Goal: Information Seeking & Learning: Learn about a topic

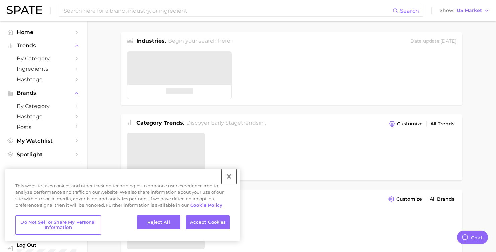
click at [229, 176] on button "Close" at bounding box center [229, 176] width 15 height 15
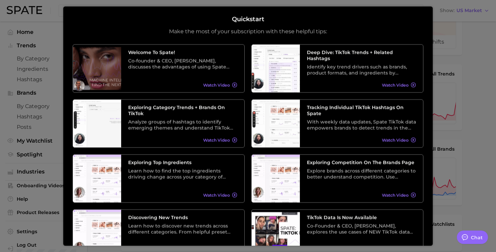
click at [490, 64] on div at bounding box center [248, 217] width 496 height 534
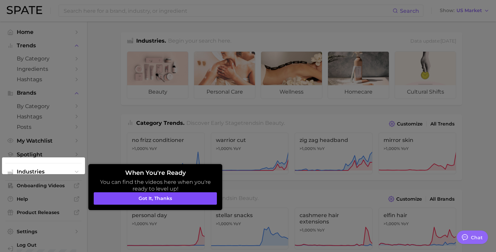
click at [187, 202] on button "Got it, thanks" at bounding box center [155, 198] width 123 height 13
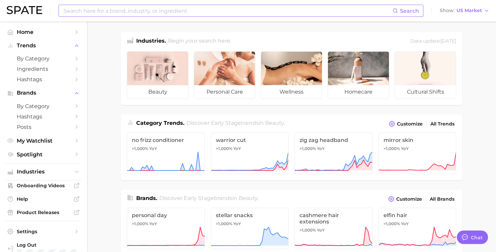
click at [184, 11] on input at bounding box center [228, 10] width 330 height 11
type input "b"
click at [69, 57] on span "by Category" at bounding box center [44, 58] width 54 height 6
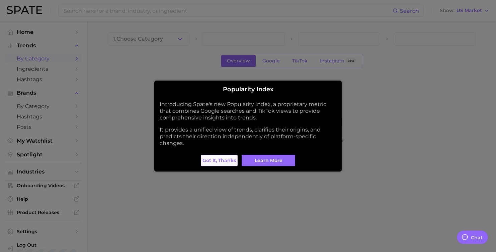
click at [231, 162] on span "Got it, thanks" at bounding box center [219, 160] width 33 height 6
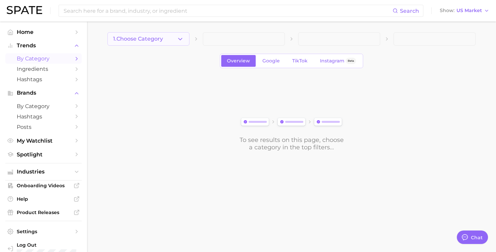
click at [180, 40] on polyline "button" at bounding box center [180, 39] width 4 height 2
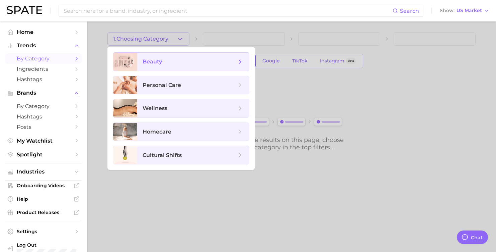
click at [170, 61] on span "beauty" at bounding box center [190, 61] width 94 height 7
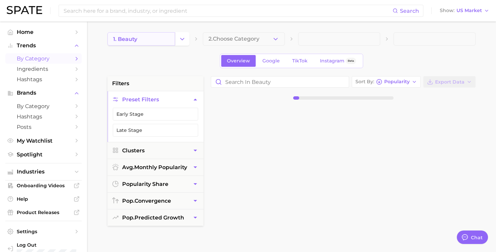
click at [173, 39] on link "1. beauty" at bounding box center [142, 38] width 68 height 13
click at [180, 39] on icon "Change Category" at bounding box center [182, 38] width 7 height 7
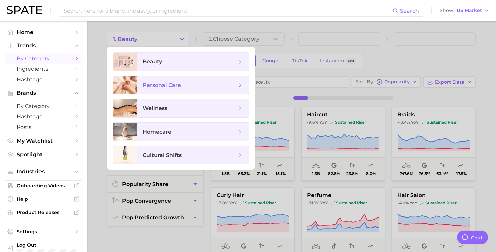
click at [165, 86] on span "personal care" at bounding box center [162, 85] width 39 height 6
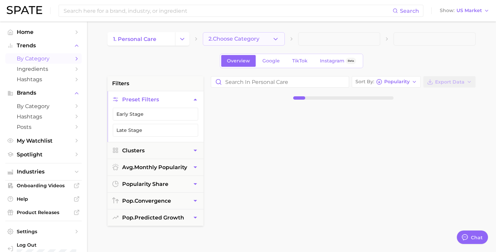
click at [266, 41] on button "2. Choose Category" at bounding box center [244, 38] width 82 height 13
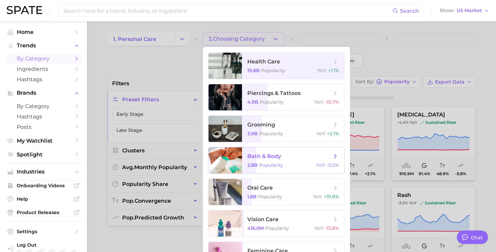
click at [267, 158] on span "bath & body" at bounding box center [264, 156] width 34 height 6
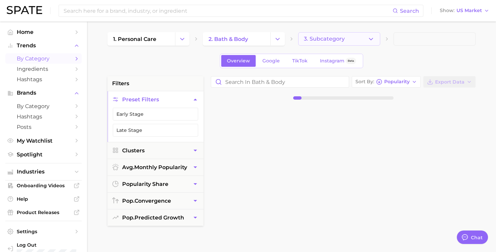
click at [348, 41] on button "3. Subcategory" at bounding box center [339, 38] width 82 height 13
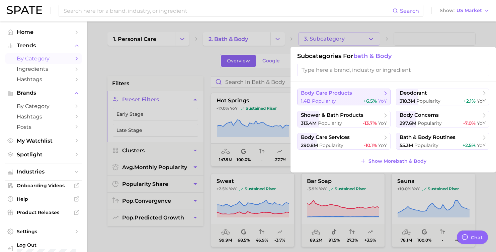
click at [337, 90] on span "body care products" at bounding box center [326, 93] width 51 height 6
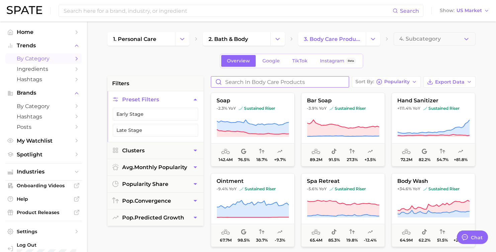
click at [250, 85] on input "Search in body care products" at bounding box center [280, 81] width 138 height 11
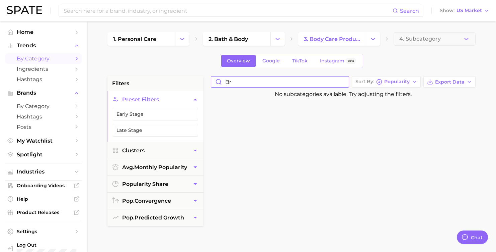
type input "b"
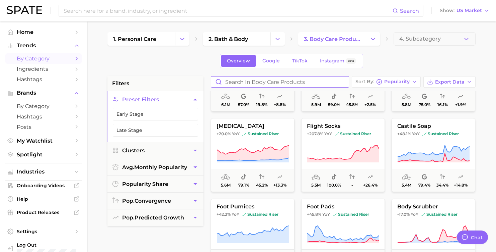
scroll to position [922, 0]
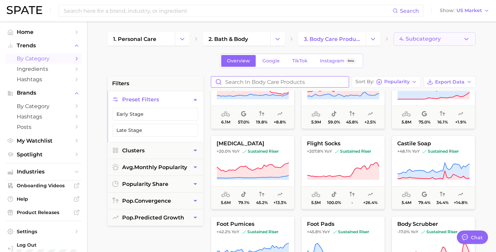
click at [421, 43] on button "4. Subcategory" at bounding box center [435, 38] width 82 height 13
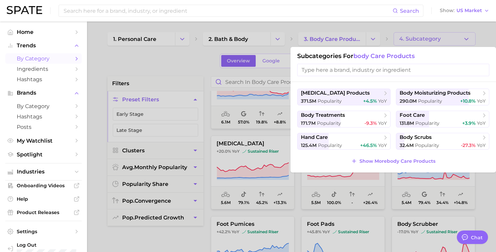
click at [421, 43] on div at bounding box center [248, 126] width 496 height 252
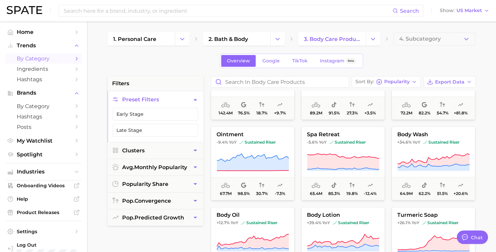
scroll to position [0, 0]
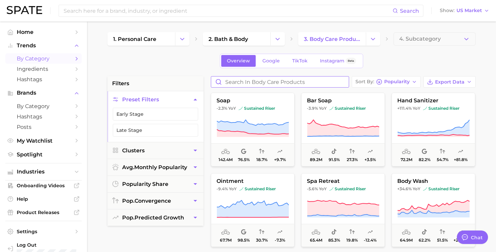
click at [259, 81] on input "Search in body care products" at bounding box center [280, 81] width 138 height 11
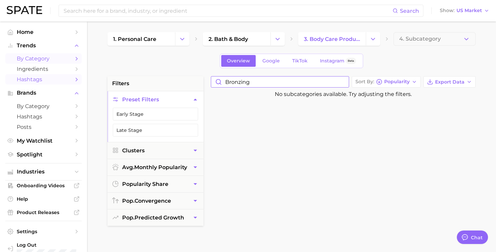
type input "bronzing"
click at [60, 78] on span "Hashtags" at bounding box center [44, 79] width 54 height 6
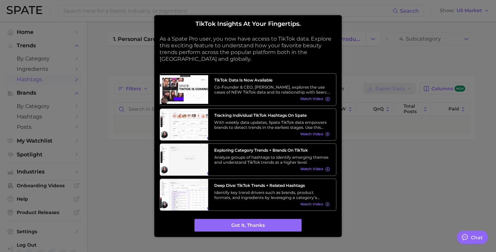
type textarea "x"
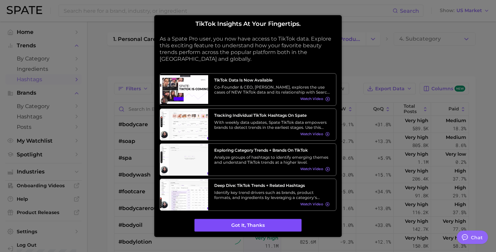
click at [207, 227] on button "Got it, thanks" at bounding box center [248, 225] width 107 height 13
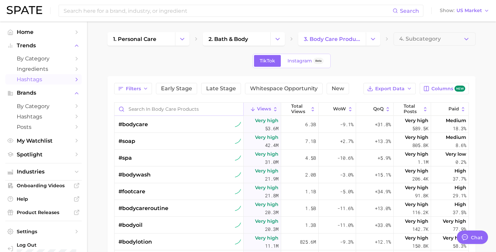
click at [180, 109] on input "Search in body care products" at bounding box center [179, 108] width 129 height 13
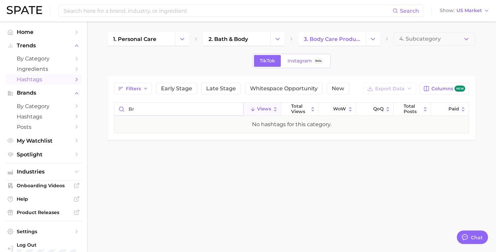
type input "b"
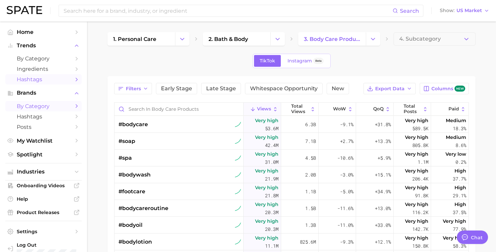
click at [49, 106] on span "by Category" at bounding box center [44, 106] width 54 height 6
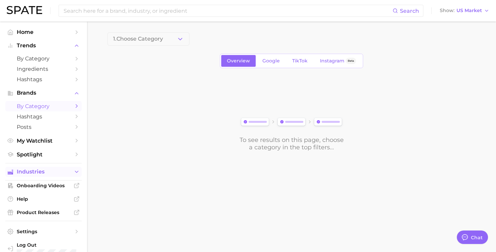
click at [41, 173] on span "Industries" at bounding box center [44, 171] width 54 height 6
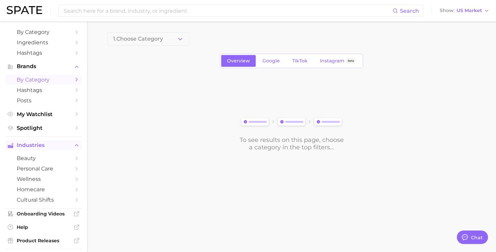
scroll to position [38, 0]
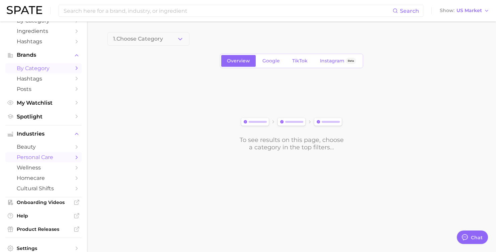
click at [40, 158] on span "personal care" at bounding box center [44, 157] width 54 height 6
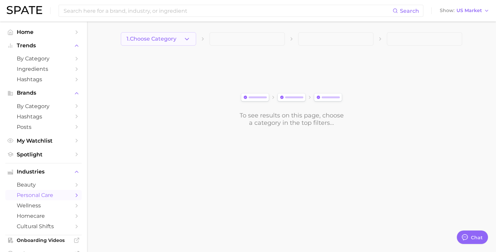
click at [175, 44] on button "1. Choose Category" at bounding box center [158, 38] width 75 height 13
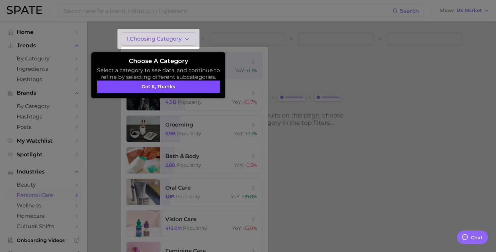
click at [177, 86] on button "Got it, thanks" at bounding box center [158, 86] width 123 height 13
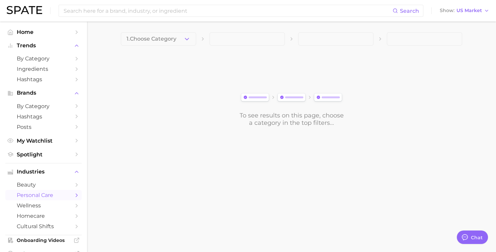
click at [172, 31] on main "1. Choose Category To see results on this page, choose a category in the top fi…" at bounding box center [291, 90] width 409 height 138
click at [172, 38] on span "1. Choose Category" at bounding box center [152, 39] width 50 height 6
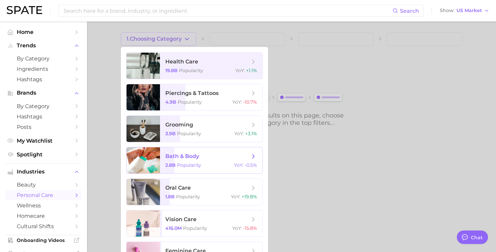
click at [173, 159] on span "bath & body" at bounding box center [182, 156] width 34 height 6
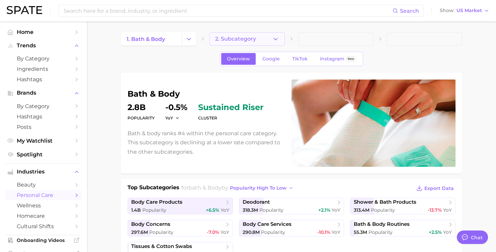
click at [223, 41] on span "2. Subcategory" at bounding box center [235, 39] width 41 height 6
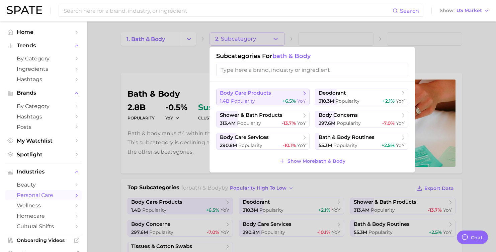
click at [235, 92] on span "body care products" at bounding box center [245, 93] width 51 height 6
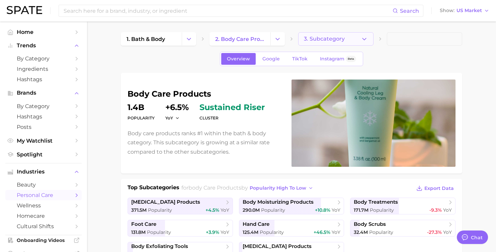
click at [321, 42] on body "Search Show US Market Home Trends by Category Ingredients Hashtags Brands by Ca…" at bounding box center [248, 126] width 496 height 252
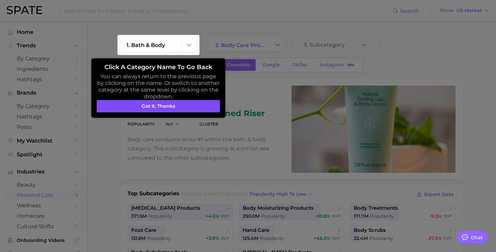
click at [192, 107] on button "Got it, thanks" at bounding box center [158, 106] width 123 height 13
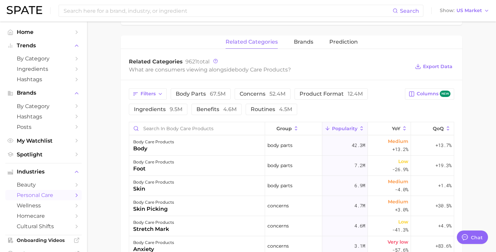
scroll to position [257, 0]
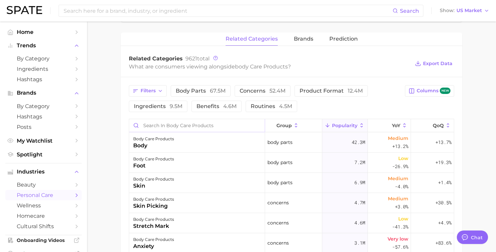
click at [211, 128] on input "Search in body care products" at bounding box center [197, 125] width 136 height 13
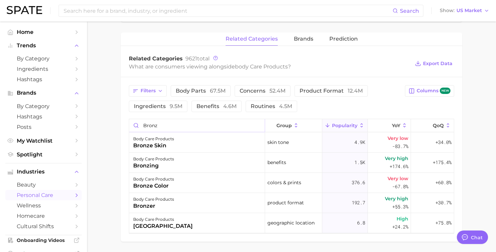
type input "bronz"
click at [180, 163] on div "body care products bronzing" at bounding box center [197, 162] width 136 height 20
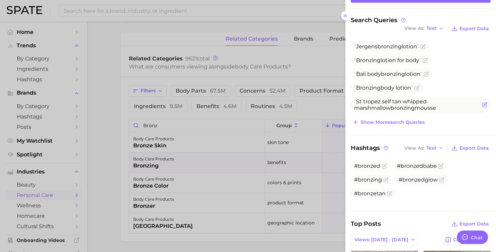
scroll to position [0, 0]
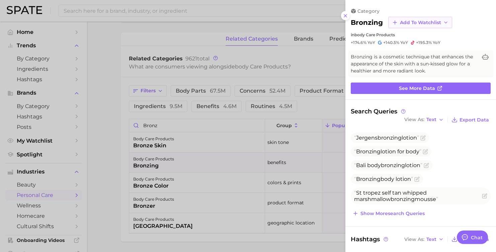
click at [422, 24] on span "Add to Watchlist" at bounding box center [420, 23] width 41 height 6
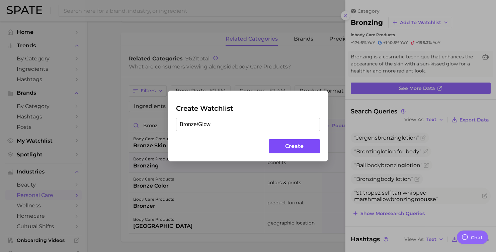
type input "Bronze/Glow"
click at [305, 144] on button "Create" at bounding box center [294, 146] width 51 height 14
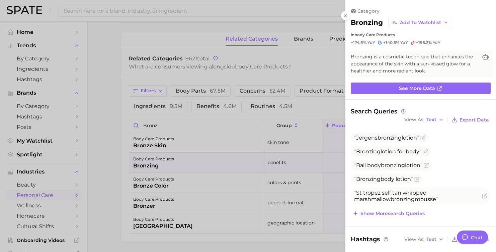
click at [113, 173] on div at bounding box center [248, 126] width 496 height 252
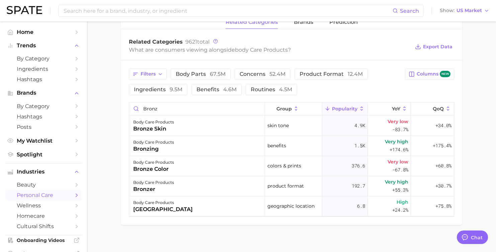
scroll to position [279, 0]
